Goal: Task Accomplishment & Management: Manage account settings

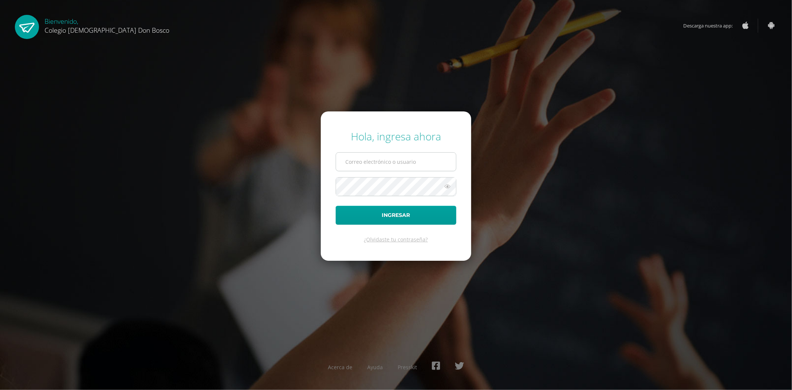
type input "[EMAIL_ADDRESS][DOMAIN_NAME]"
click at [425, 163] on input "jdardondb24@gmail.com" at bounding box center [396, 162] width 120 height 18
click at [403, 217] on button "Ingresar" at bounding box center [396, 215] width 121 height 19
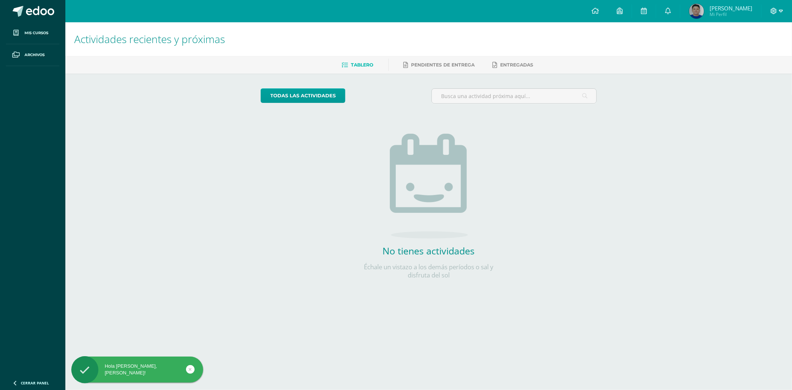
click at [782, 12] on icon at bounding box center [781, 11] width 4 height 7
click at [750, 52] on span "Cerrar sesión" at bounding box center [758, 50] width 33 height 7
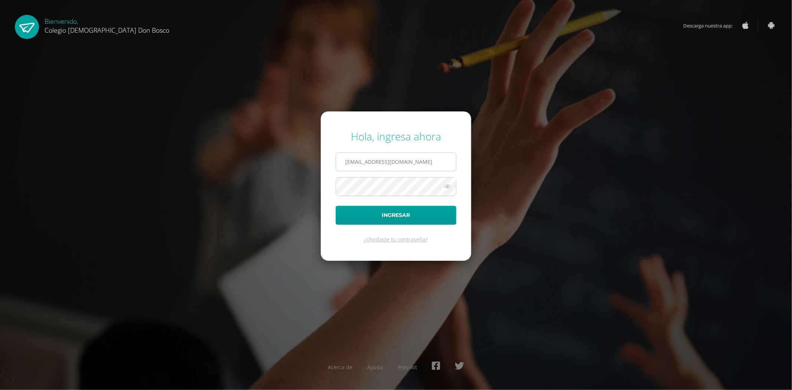
click at [414, 166] on input "jdardondb24@gmail.com" at bounding box center [396, 162] width 120 height 18
type input "fdardondb24@gmail.com"
click at [400, 217] on button "Ingresar" at bounding box center [396, 215] width 121 height 19
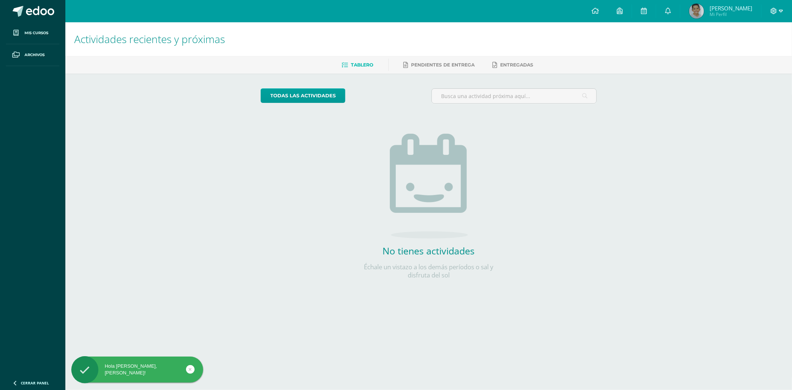
click at [781, 10] on icon at bounding box center [781, 11] width 4 height 7
click at [746, 54] on link "Cerrar sesión" at bounding box center [754, 50] width 59 height 11
